Goal: Transaction & Acquisition: Book appointment/travel/reservation

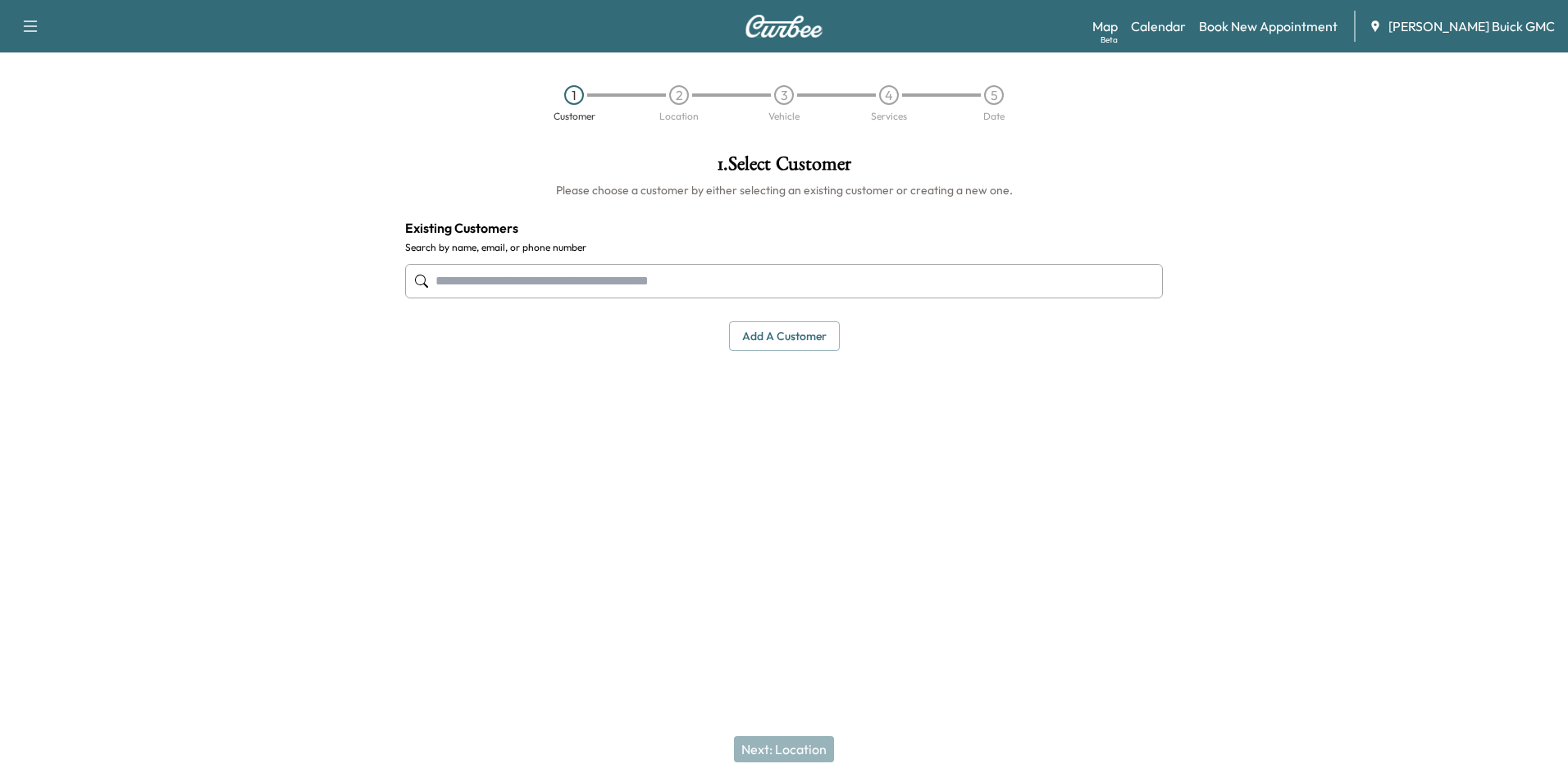
click at [680, 274] on input "text" at bounding box center [784, 281] width 758 height 35
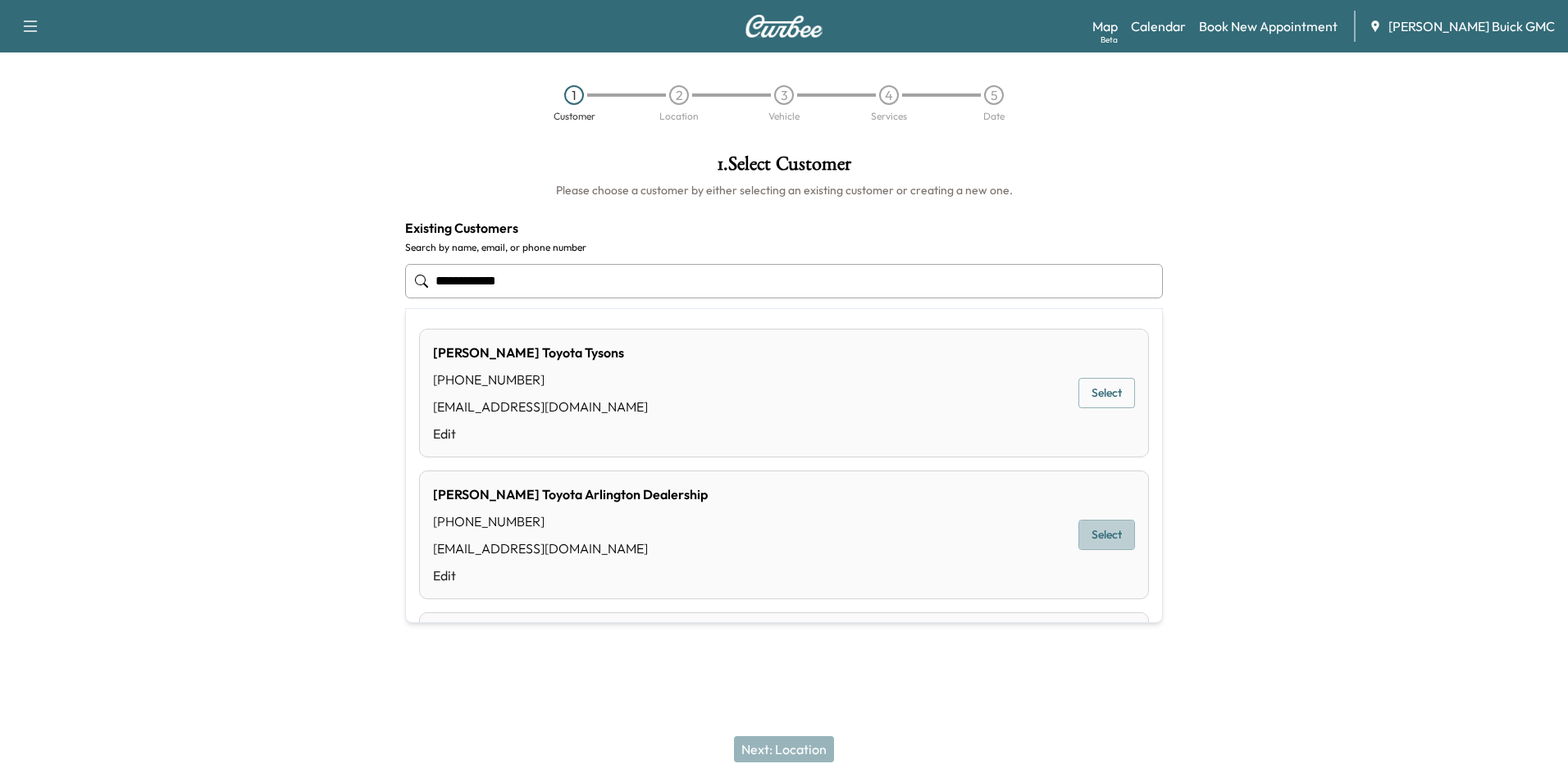
click at [1102, 536] on button "Select" at bounding box center [1106, 535] width 57 height 31
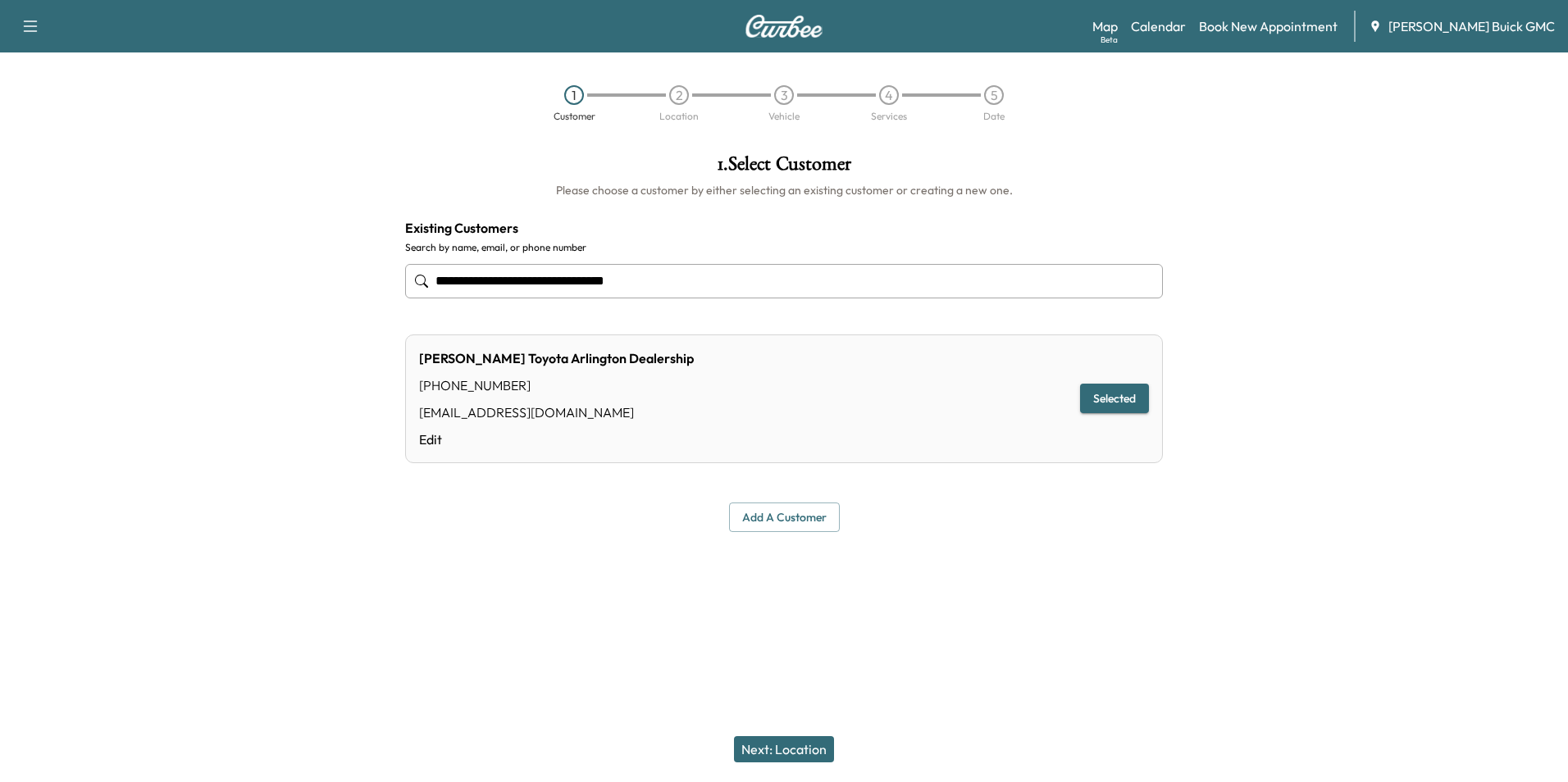
type input "**********"
click at [770, 750] on button "Next: Location" at bounding box center [784, 748] width 100 height 26
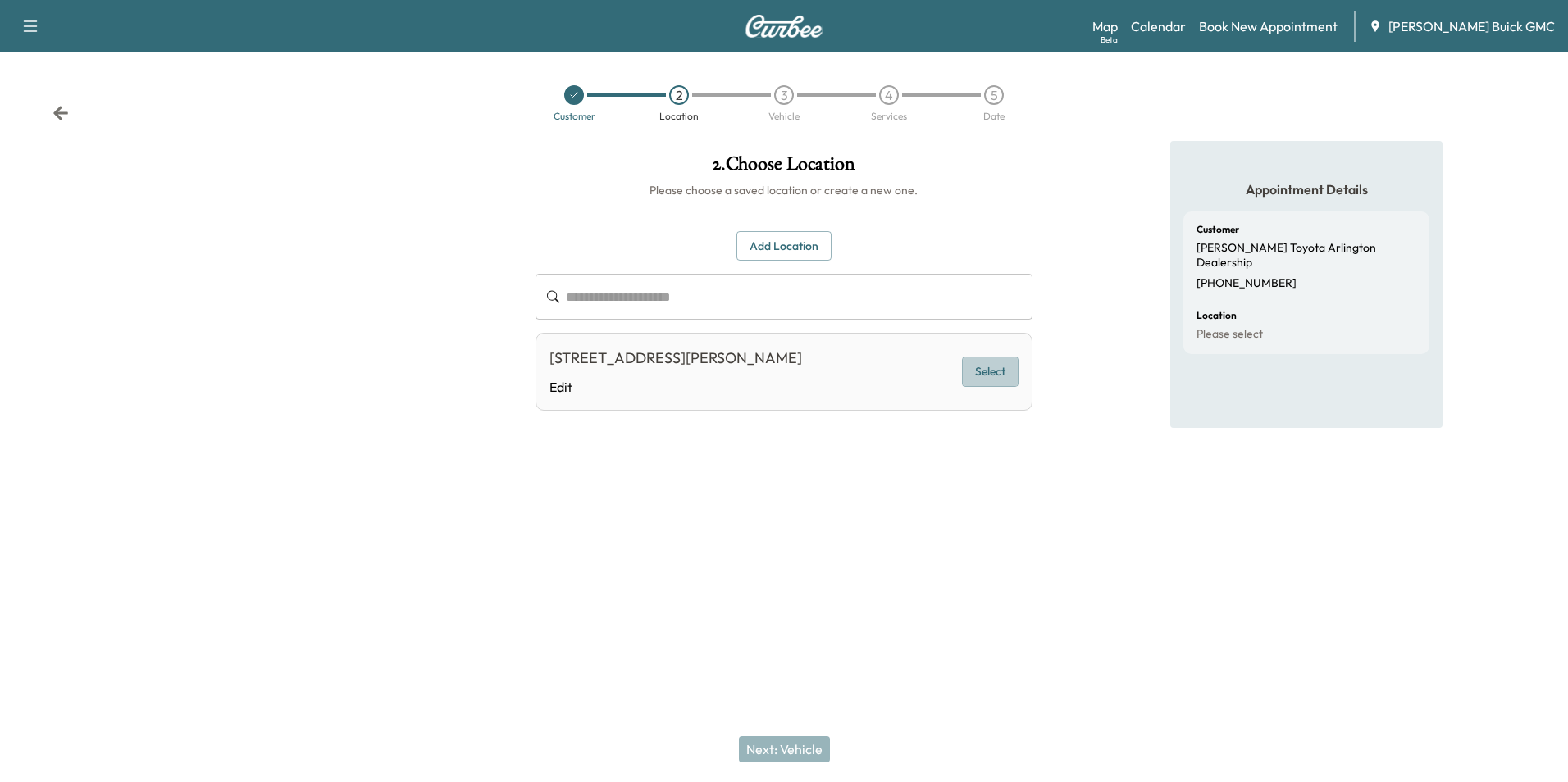
click at [988, 383] on button "Select" at bounding box center [989, 372] width 57 height 31
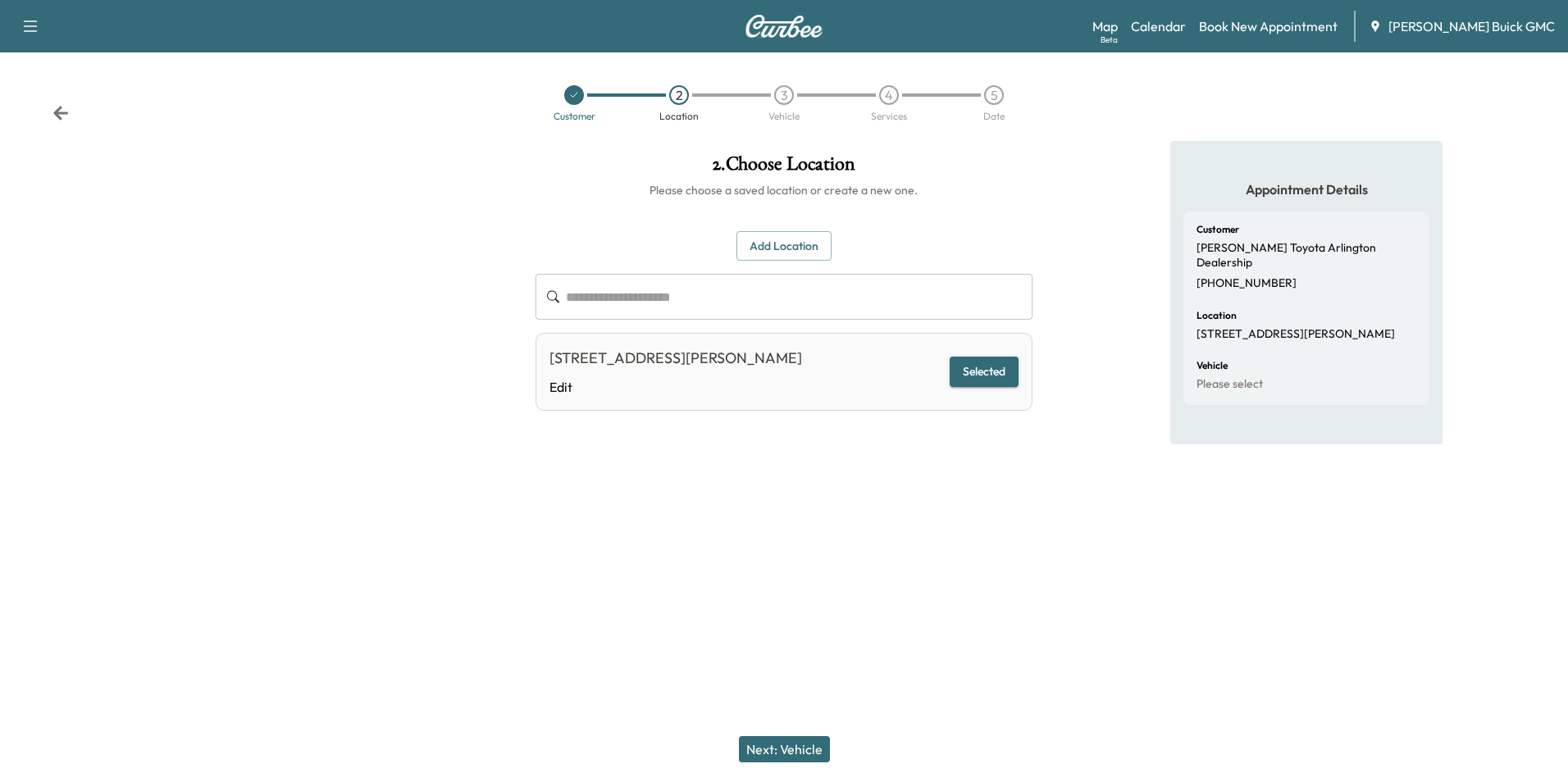
click at [771, 753] on button "Next: Vehicle" at bounding box center [784, 748] width 91 height 26
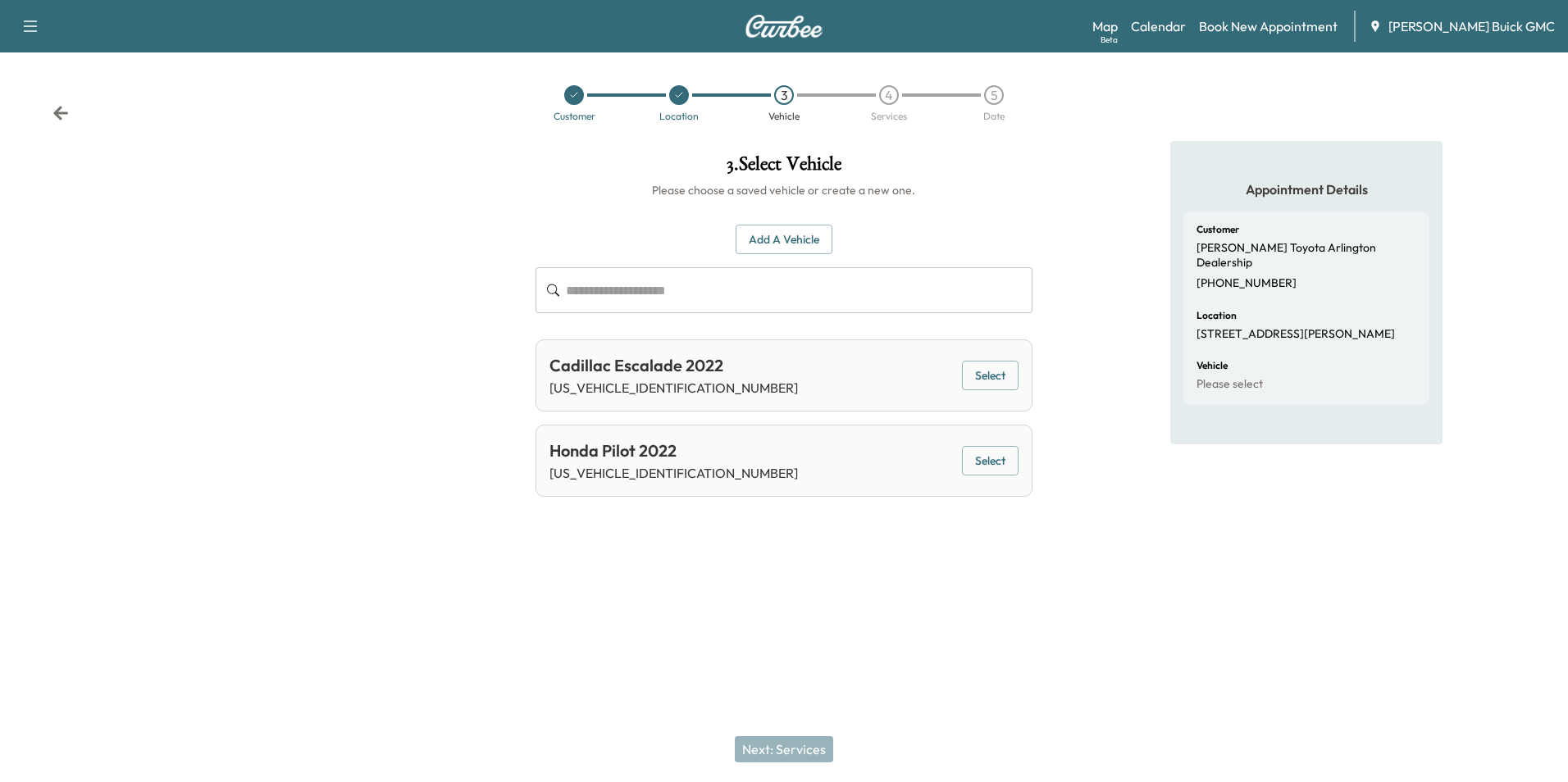
click at [818, 228] on button "Add a Vehicle" at bounding box center [783, 240] width 97 height 31
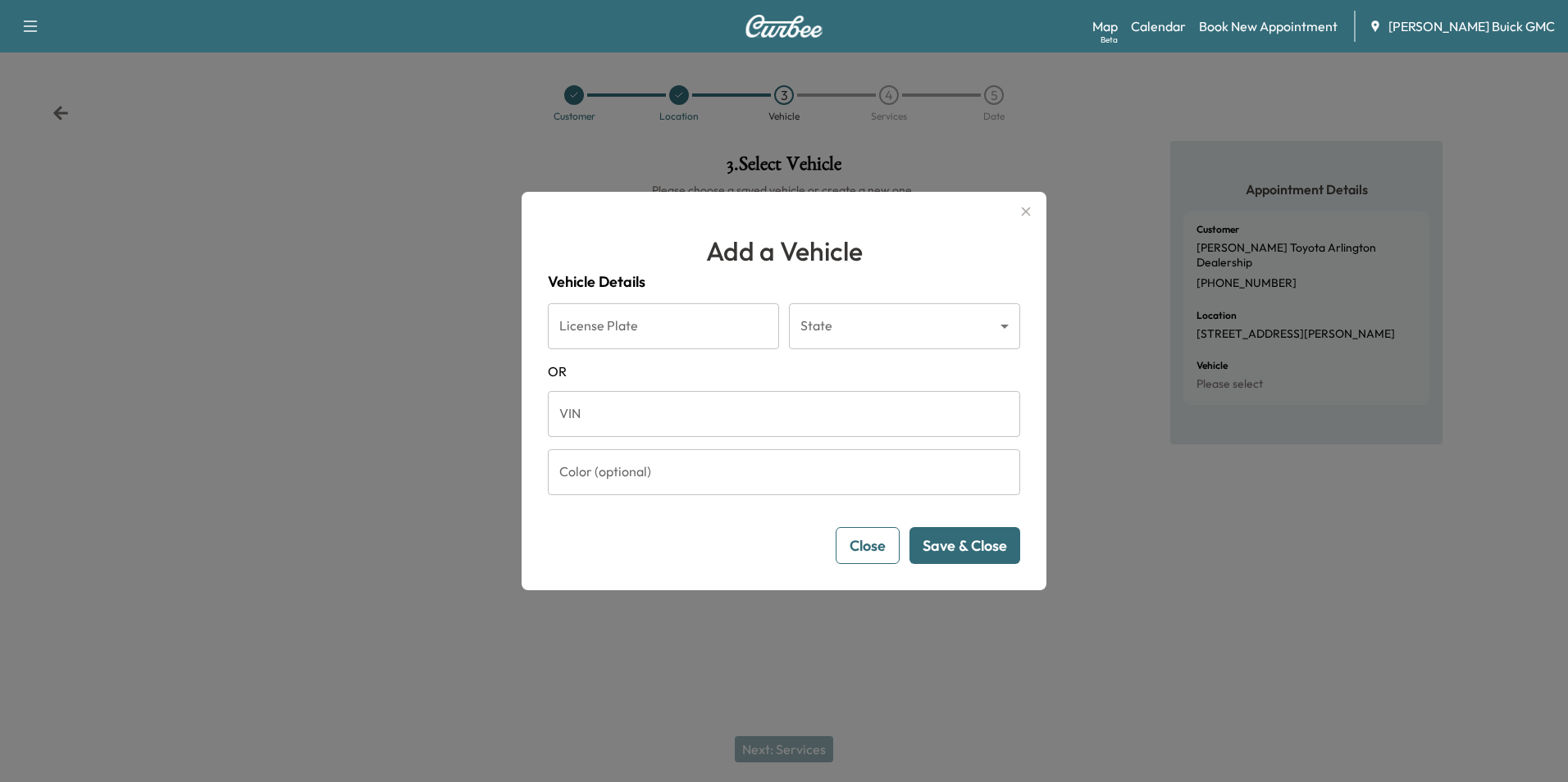
click at [731, 415] on input "VIN" at bounding box center [784, 415] width 472 height 46
type input "**********"
click at [952, 548] on button "Save & Close" at bounding box center [964, 545] width 110 height 36
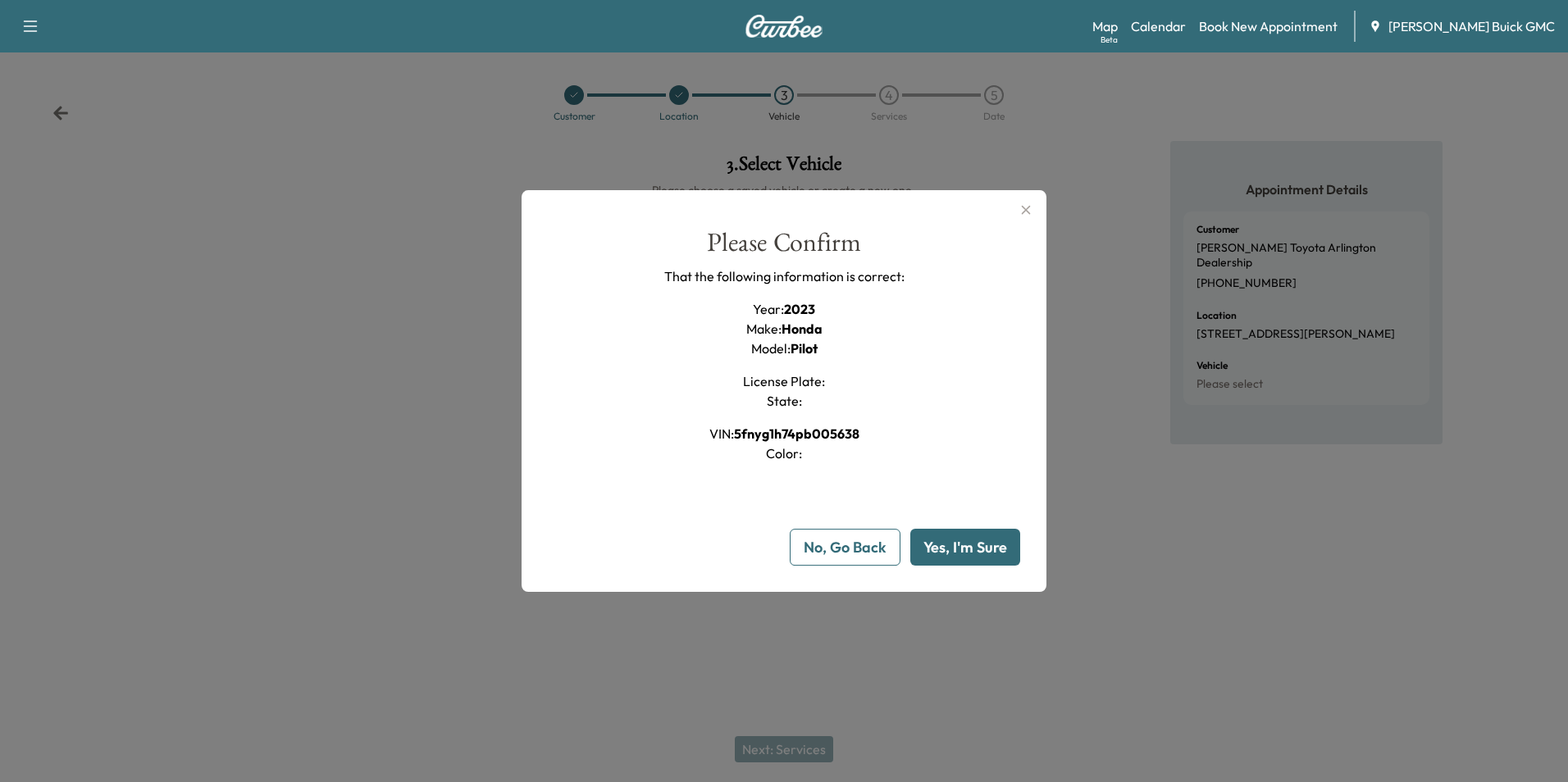
click at [974, 544] on button "Yes, I'm Sure" at bounding box center [964, 547] width 110 height 36
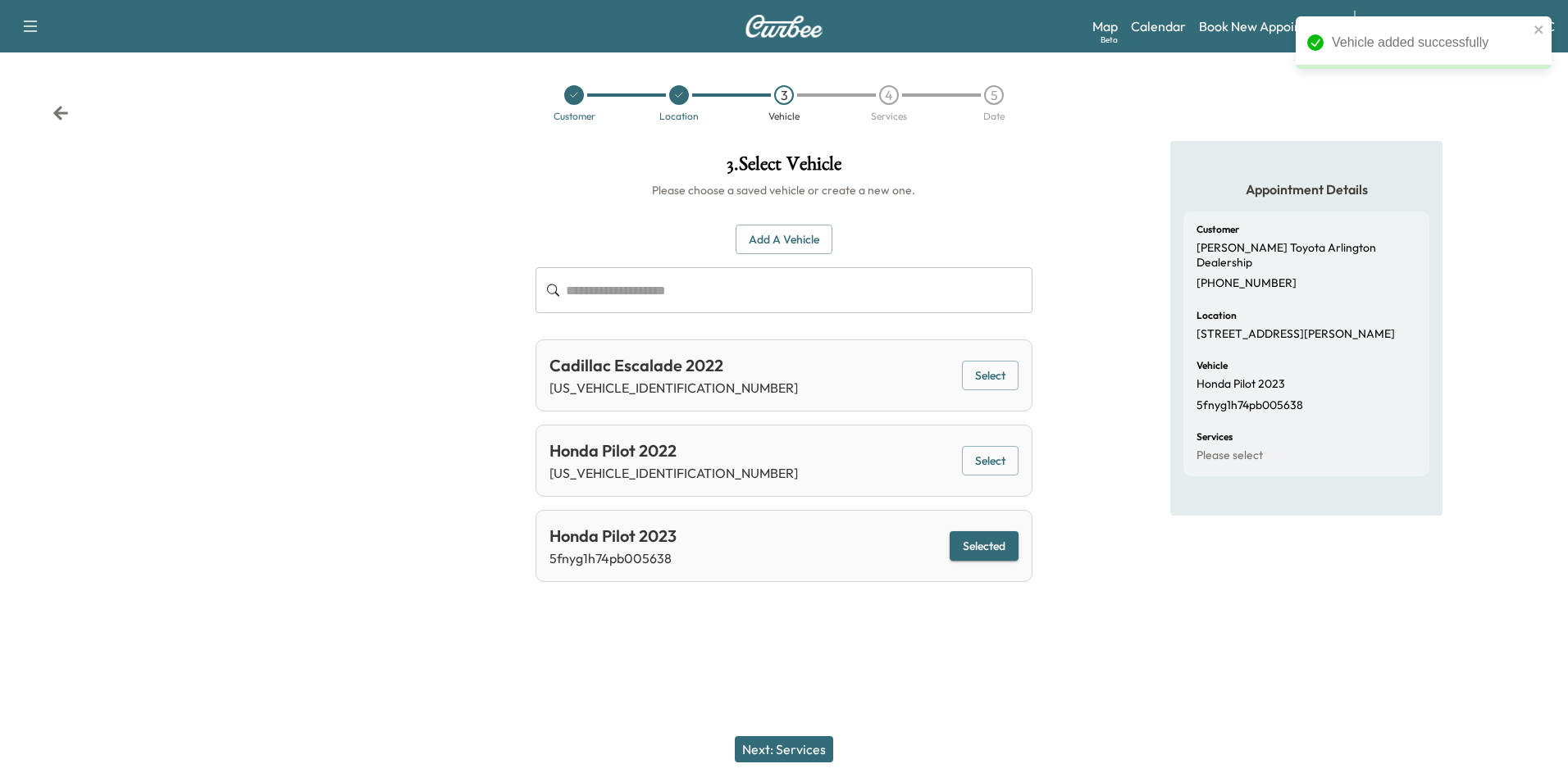
click at [778, 743] on button "Next: Services" at bounding box center [784, 748] width 99 height 26
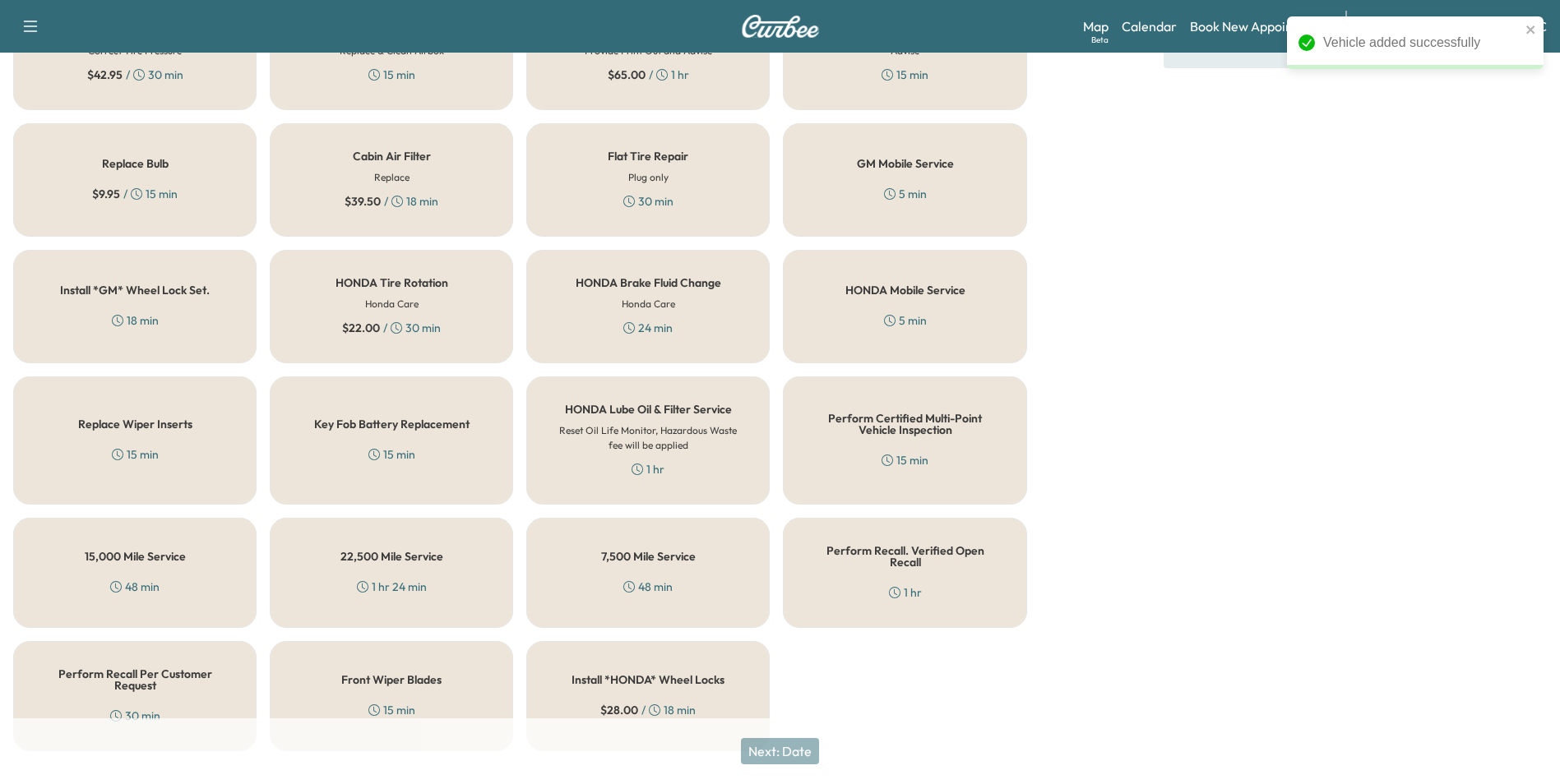
scroll to position [470, 0]
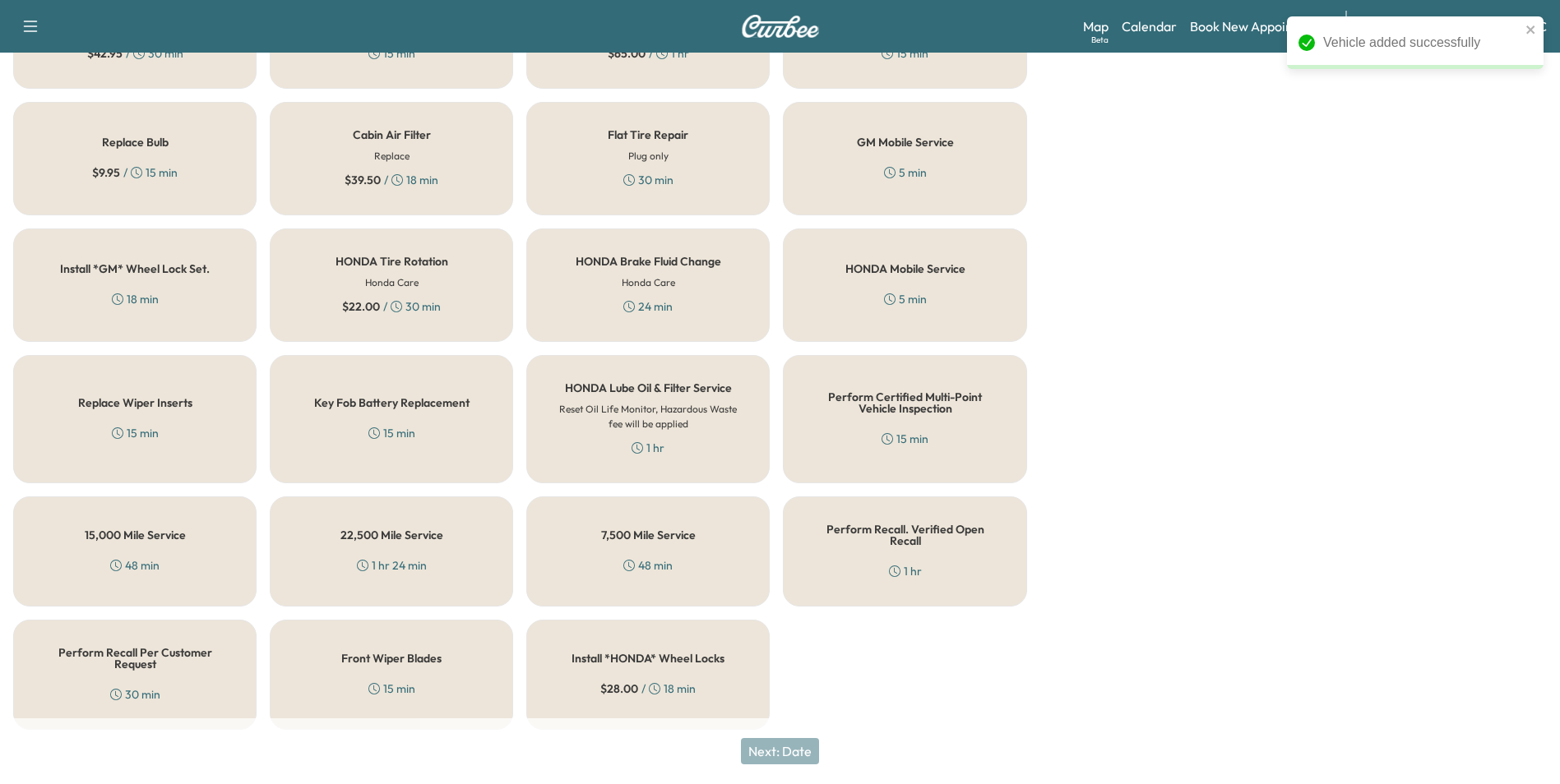
click at [802, 520] on div "Perform Recall. Verified Open Recall 1 hr" at bounding box center [904, 551] width 243 height 111
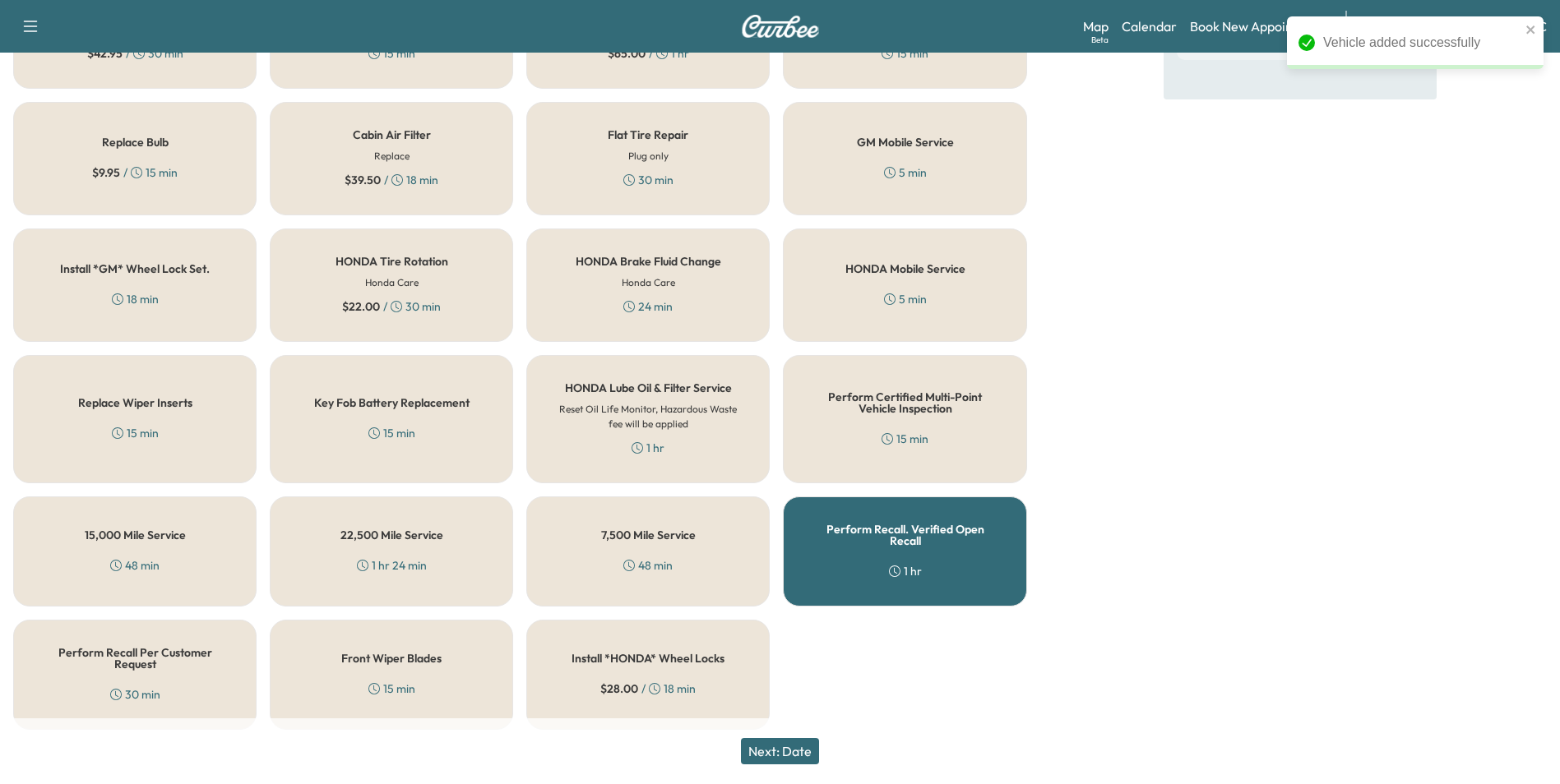
click at [793, 749] on button "Next: Date" at bounding box center [780, 750] width 78 height 26
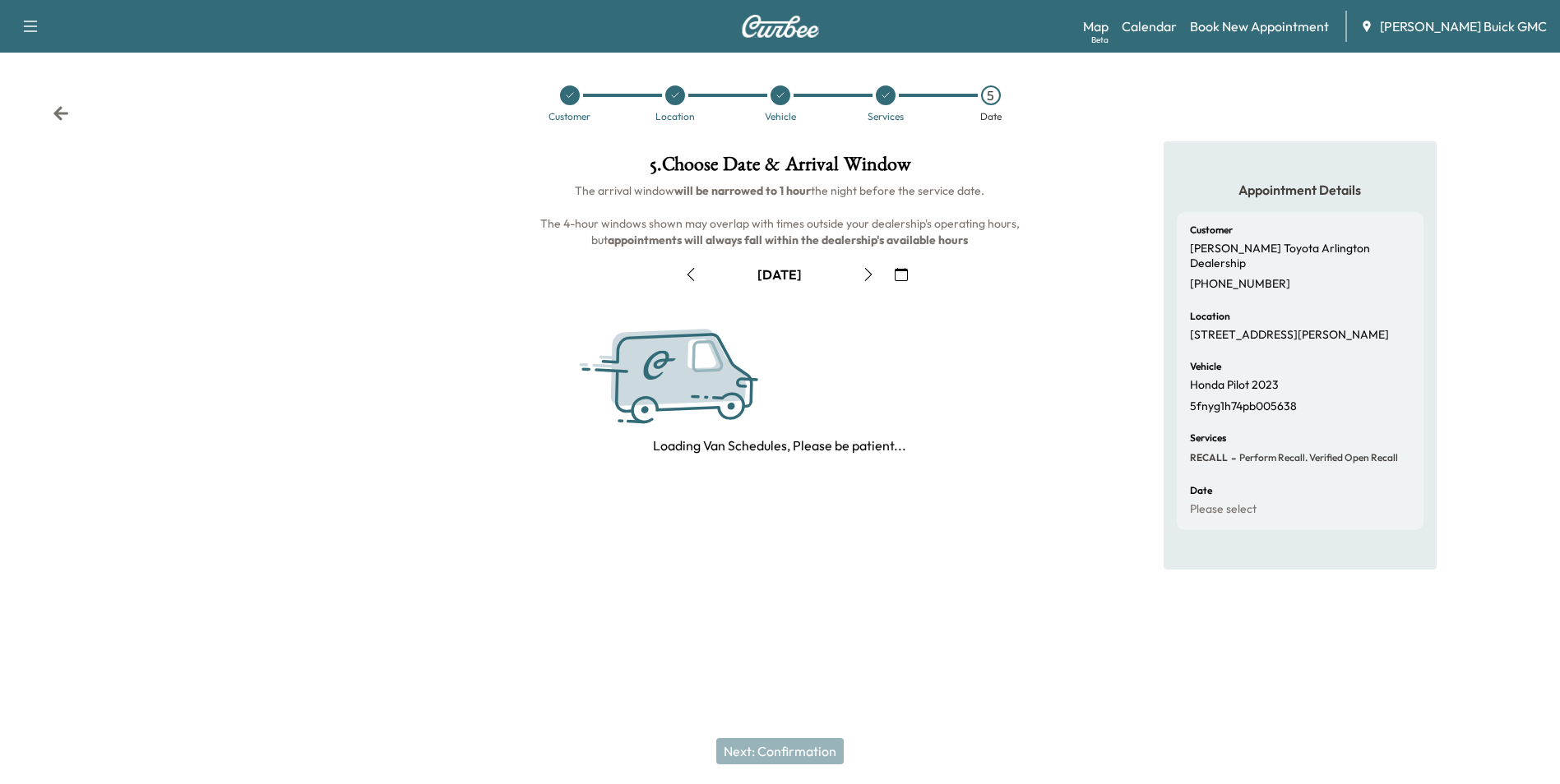
scroll to position [0, 0]
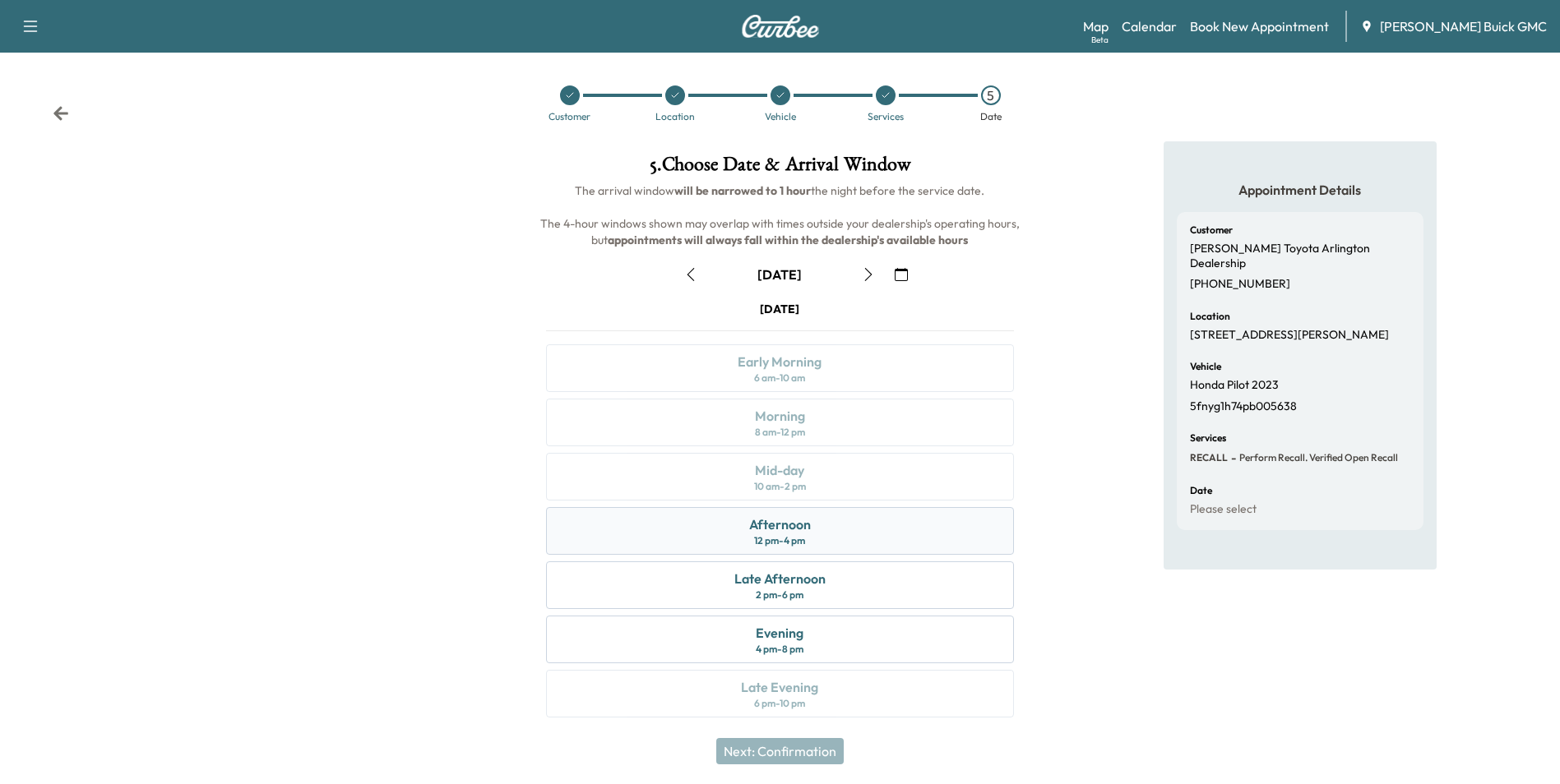
click at [829, 534] on div "Afternoon 12 pm - 4 pm" at bounding box center [779, 531] width 467 height 48
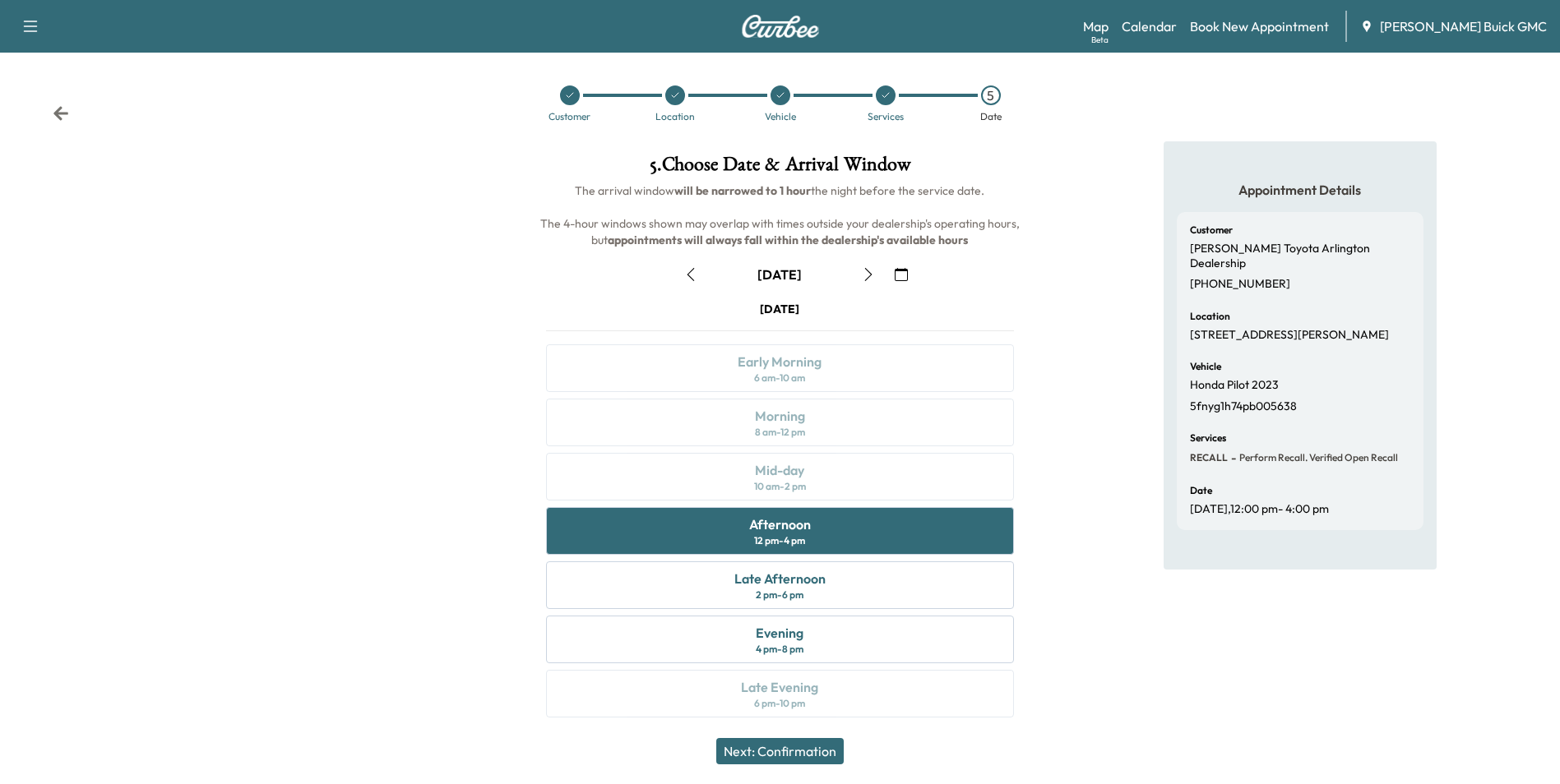
click at [807, 742] on button "Next: Confirmation" at bounding box center [780, 750] width 127 height 26
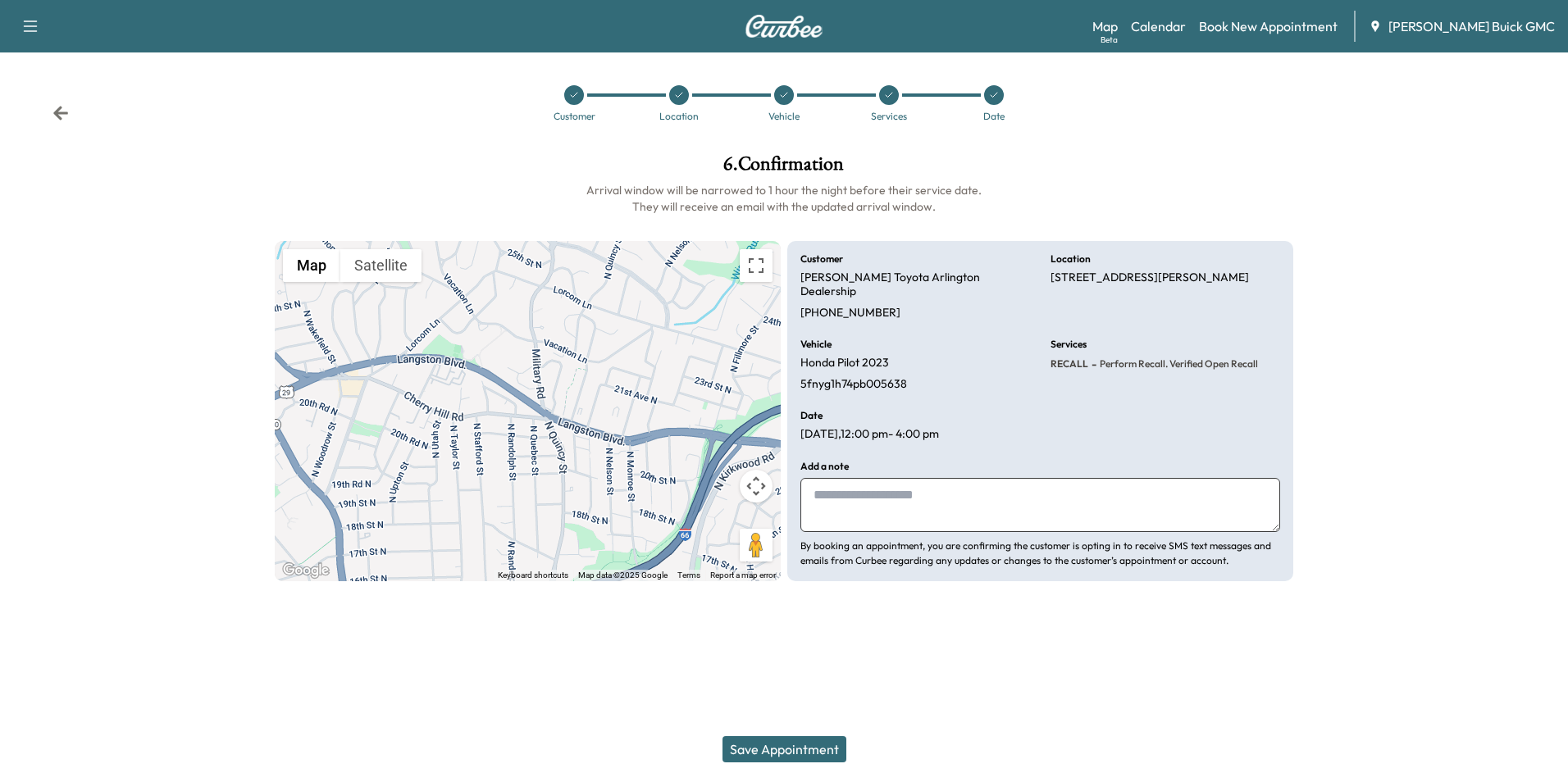
click at [822, 753] on button "Save Appointment" at bounding box center [784, 748] width 124 height 26
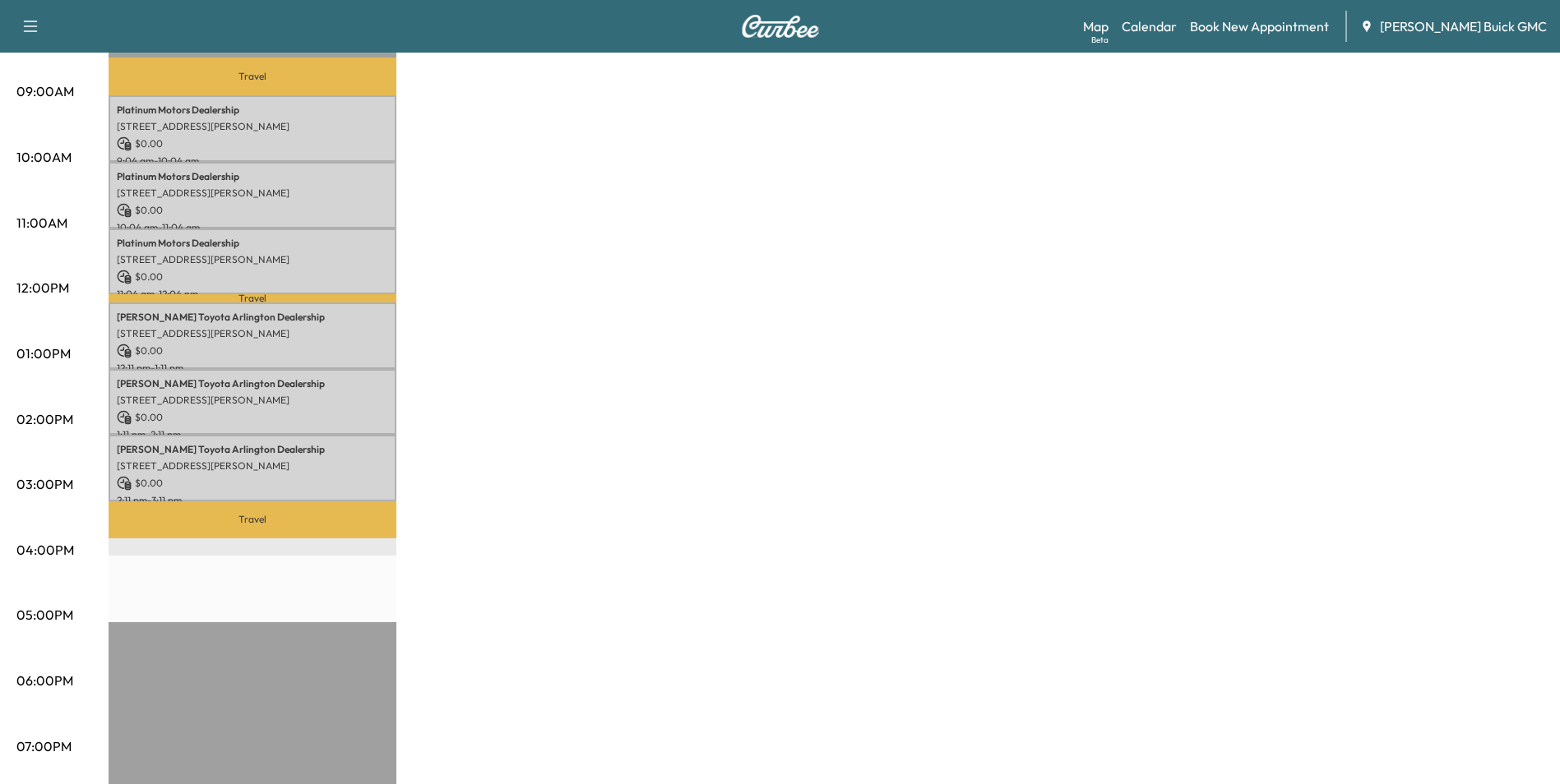
scroll to position [411, 0]
